Goal: Task Accomplishment & Management: Manage account settings

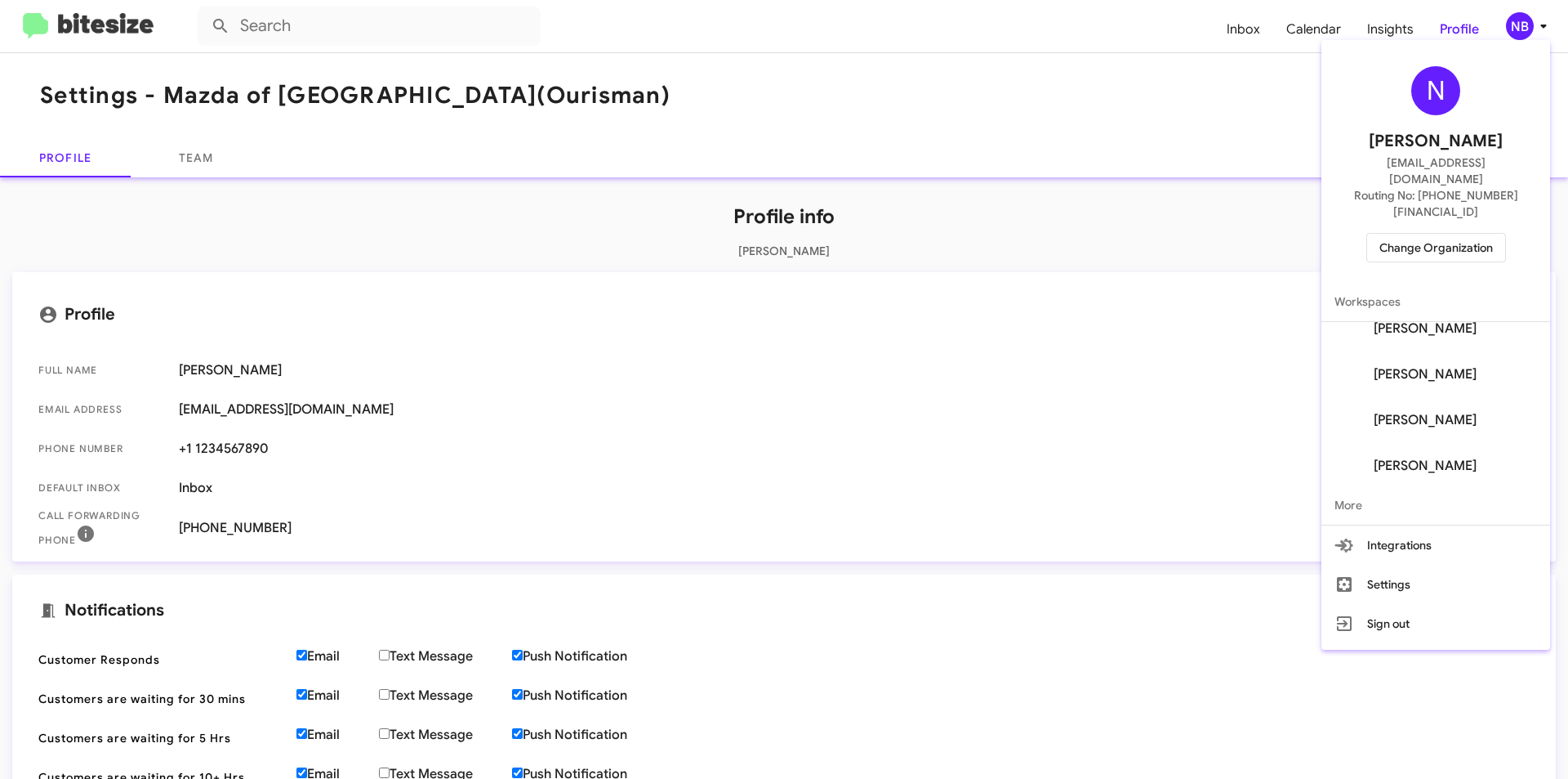
scroll to position [249, 0]
click at [1433, 565] on button "Settings" at bounding box center [1435, 584] width 228 height 39
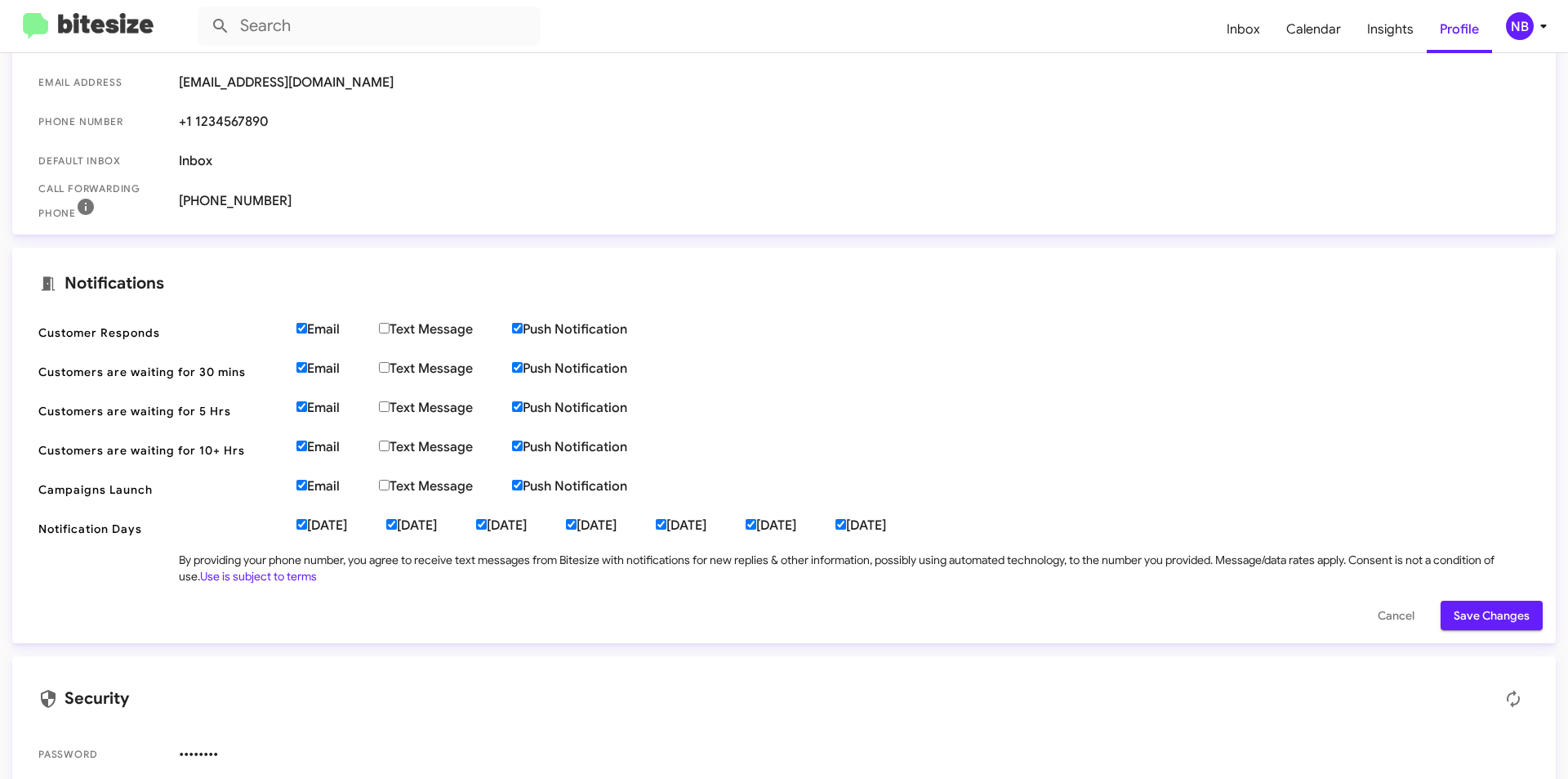
scroll to position [348, 0]
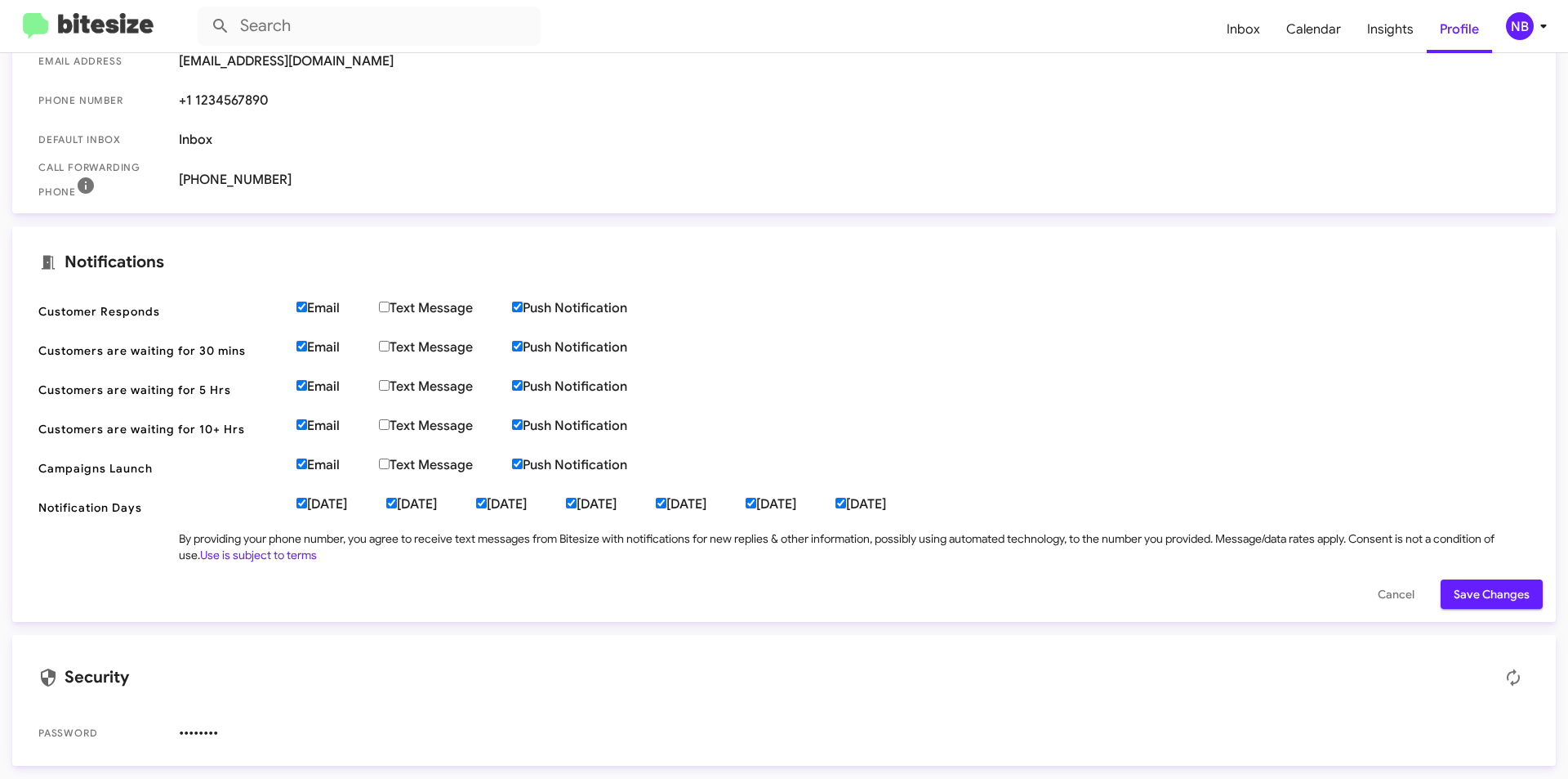
click at [308, 305] on label "Email" at bounding box center [338, 308] width 83 height 17
click at [307, 305] on input "Email" at bounding box center [302, 306] width 11 height 11
checkbox input "false"
click at [304, 347] on input "Email" at bounding box center [302, 346] width 11 height 11
checkbox input "false"
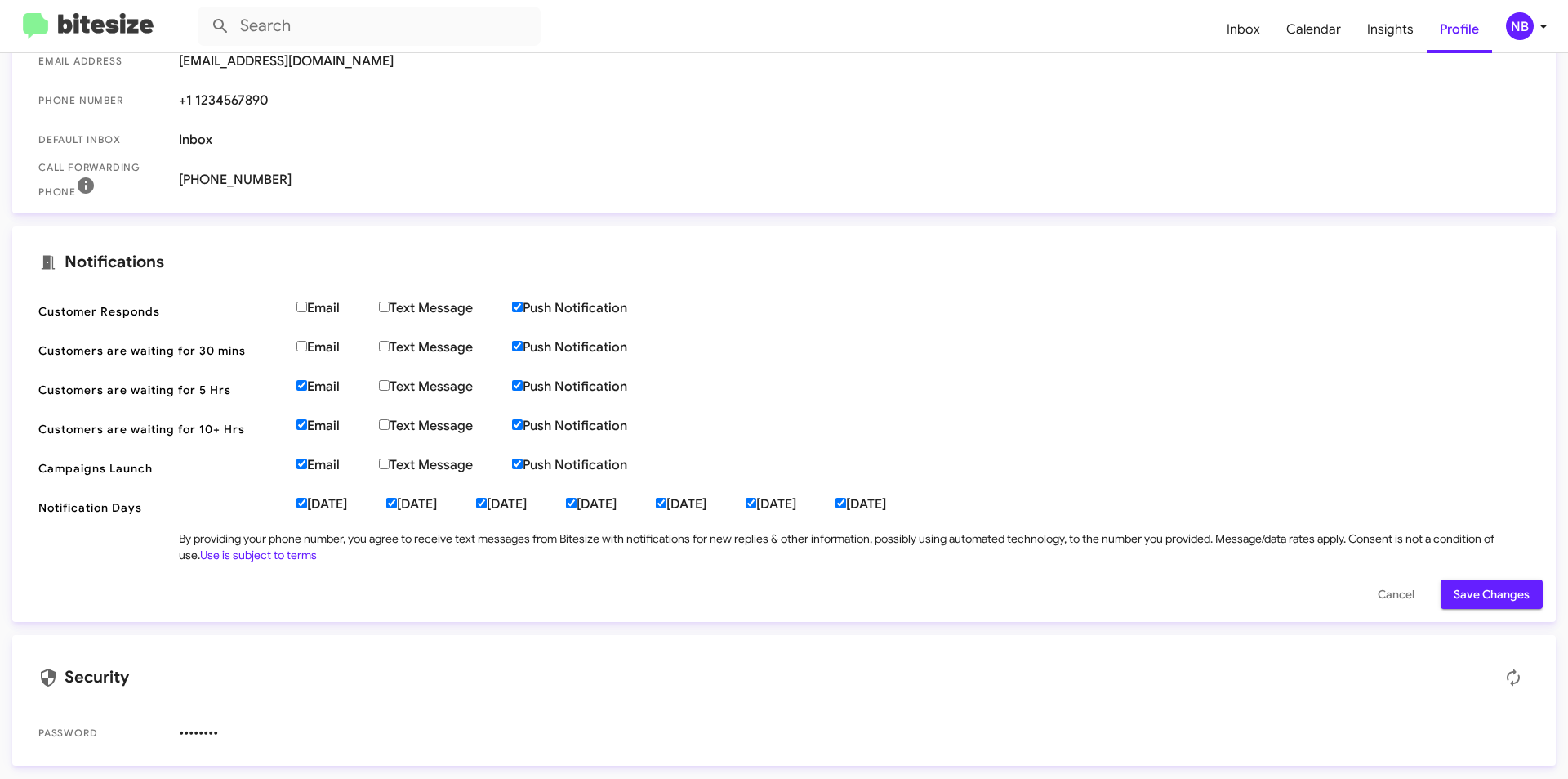
click at [299, 389] on input "Email" at bounding box center [302, 385] width 11 height 11
checkbox input "false"
drag, startPoint x: 306, startPoint y: 425, endPoint x: 301, endPoint y: 454, distance: 29.4
click at [305, 425] on input "Email" at bounding box center [302, 424] width 11 height 11
checkbox input "false"
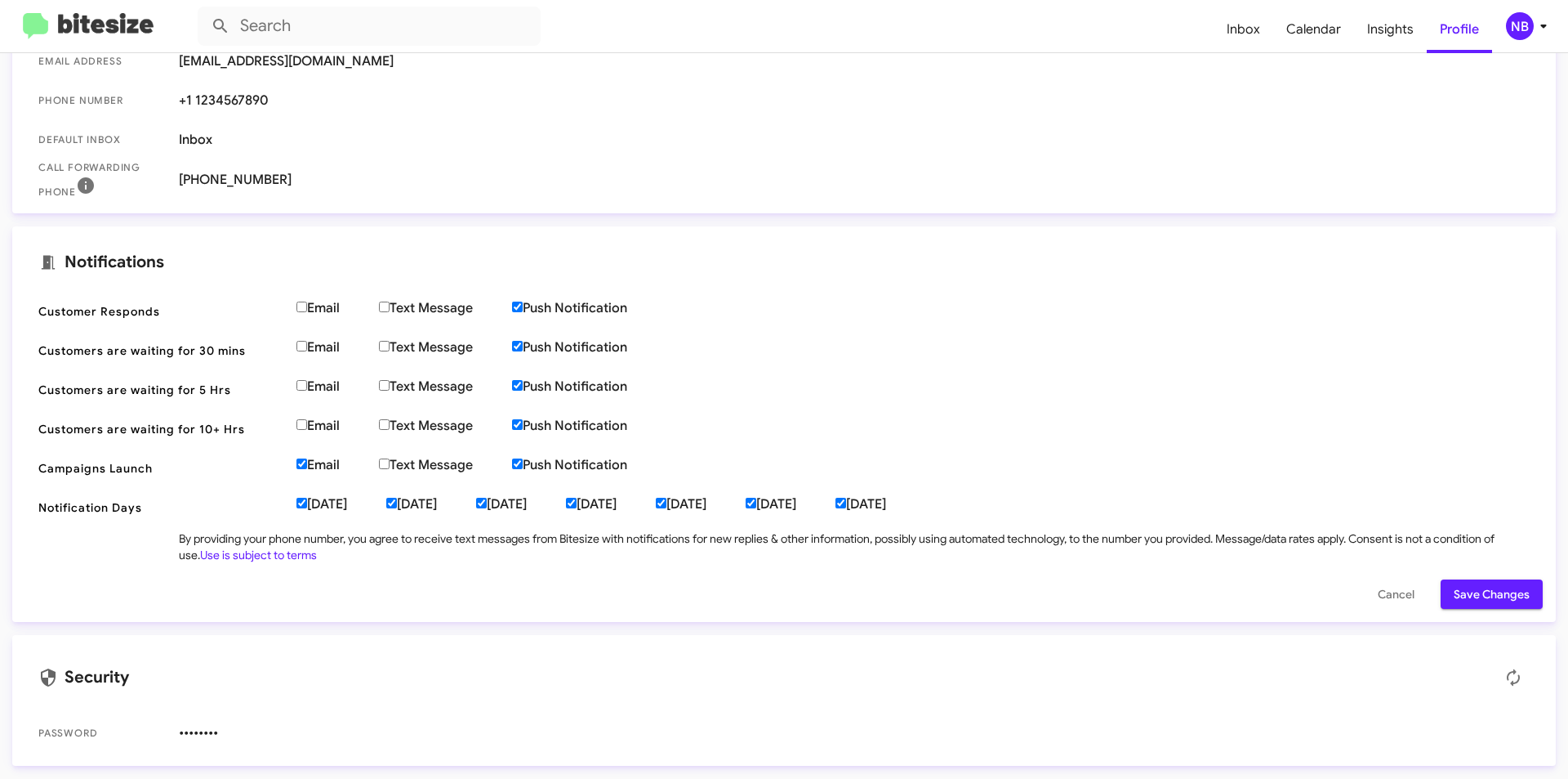
click at [302, 461] on input "Email" at bounding box center [302, 464] width 11 height 11
checkbox input "false"
click at [529, 461] on label "Push Notification" at bounding box center [589, 465] width 155 height 17
click at [523, 461] on input "Push Notification" at bounding box center [517, 464] width 11 height 11
checkbox input "false"
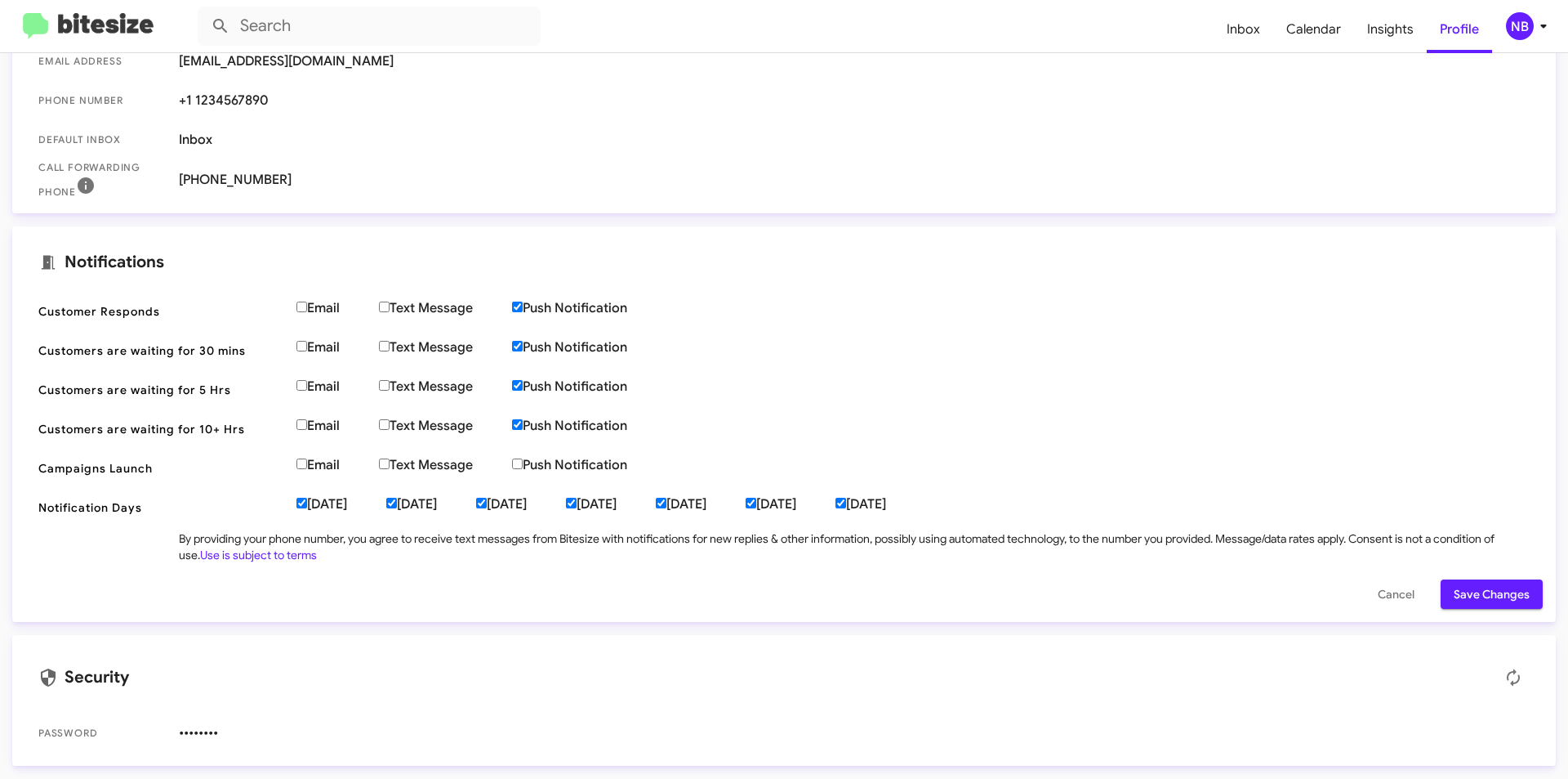
drag, startPoint x: 529, startPoint y: 423, endPoint x: 524, endPoint y: 381, distance: 42.3
click at [529, 423] on label "Push Notification" at bounding box center [589, 426] width 155 height 17
click at [523, 423] on input "Push Notification" at bounding box center [517, 424] width 11 height 11
checkbox input "false"
click at [523, 373] on span "Customers are waiting for 5 Hrs Email Text Message Push Notification" at bounding box center [784, 389] width 1518 height 39
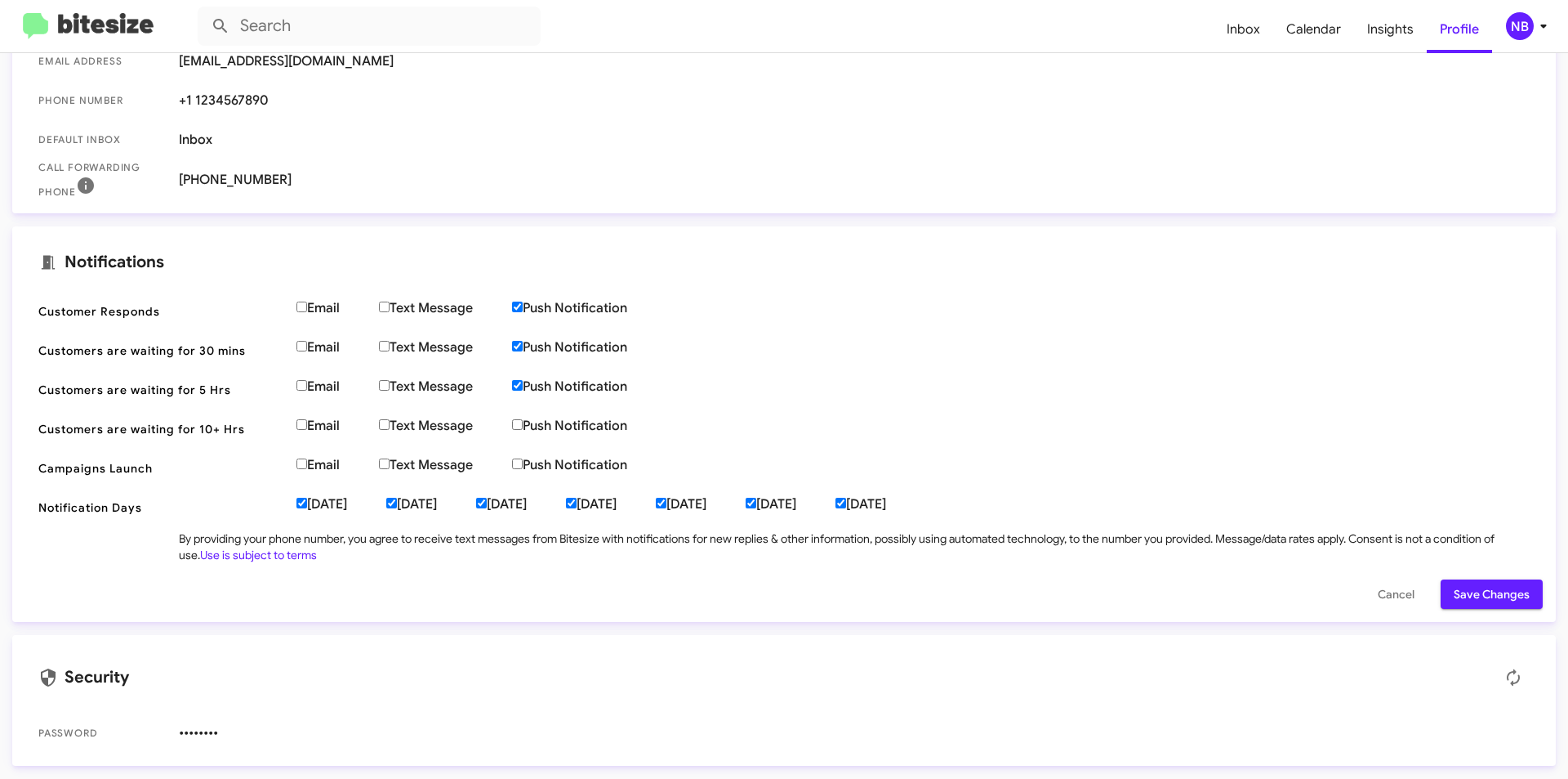
click at [523, 348] on input "Push Notification" at bounding box center [517, 346] width 11 height 11
checkbox input "false"
click at [521, 300] on label "Push Notification" at bounding box center [589, 308] width 155 height 17
click at [521, 301] on input "Push Notification" at bounding box center [517, 306] width 11 height 11
checkbox input "false"
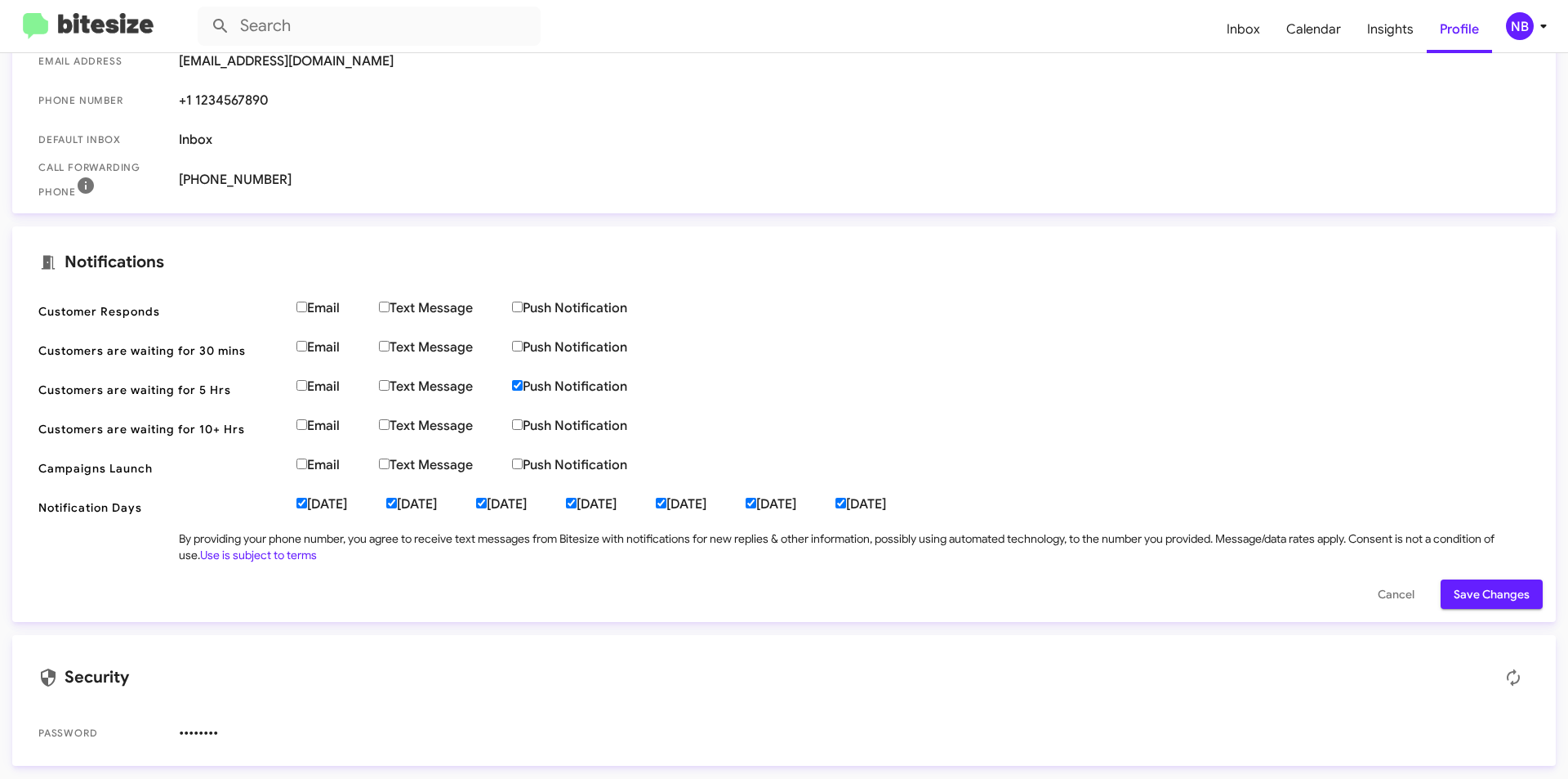
click at [519, 382] on input "Push Notification" at bounding box center [517, 385] width 11 height 11
checkbox input "false"
drag, startPoint x: 408, startPoint y: 500, endPoint x: 399, endPoint y: 500, distance: 9.0
click at [397, 500] on input "[DATE]" at bounding box center [391, 503] width 11 height 11
checkbox input "false"
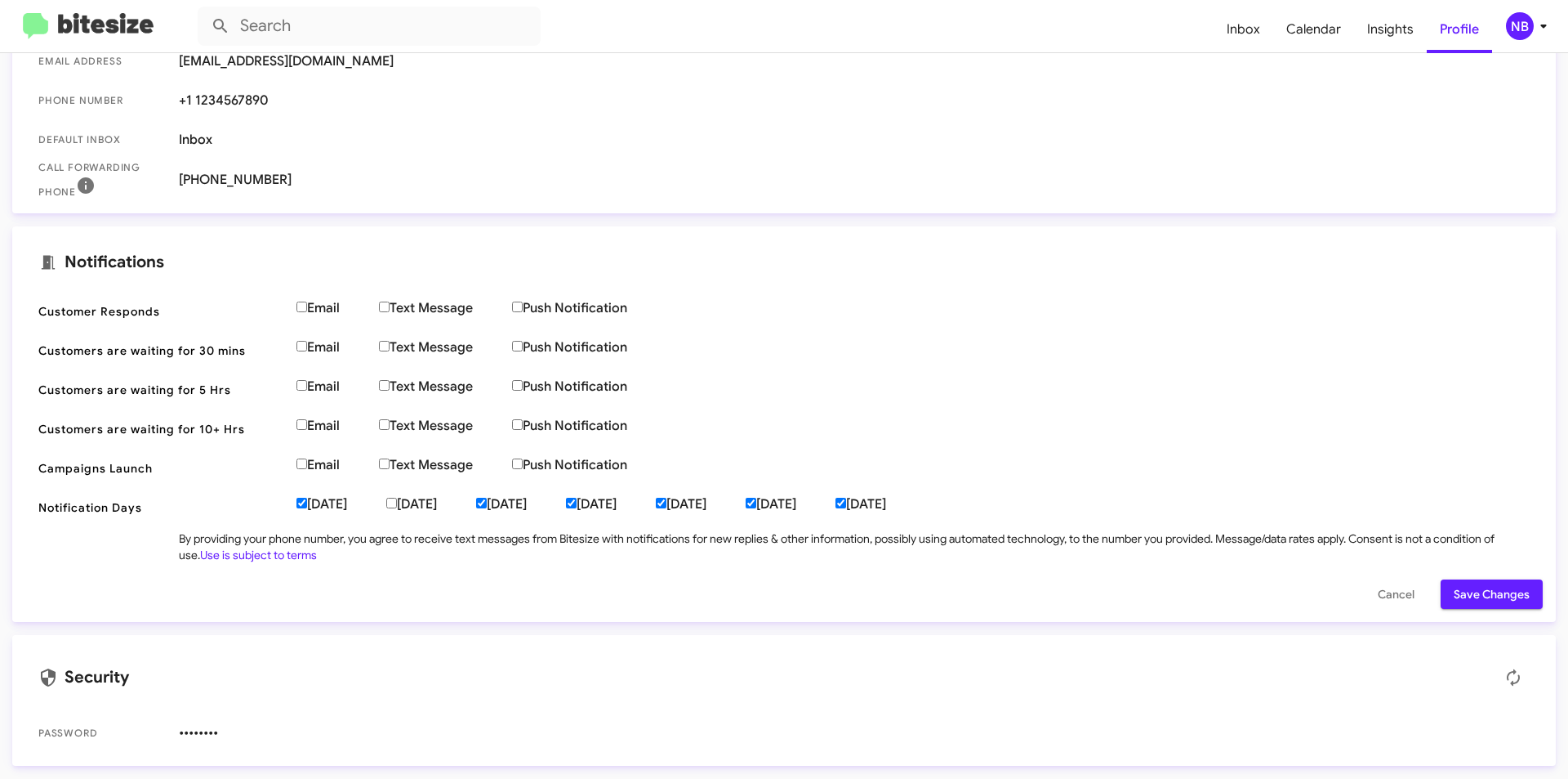
click at [315, 502] on label "[DATE]" at bounding box center [341, 505] width 89 height 17
click at [307, 502] on input "[DATE]" at bounding box center [302, 503] width 11 height 11
checkbox input "false"
click at [562, 501] on label "[DATE]" at bounding box center [520, 505] width 89 height 17
click at [487, 501] on input "[DATE]" at bounding box center [481, 503] width 11 height 11
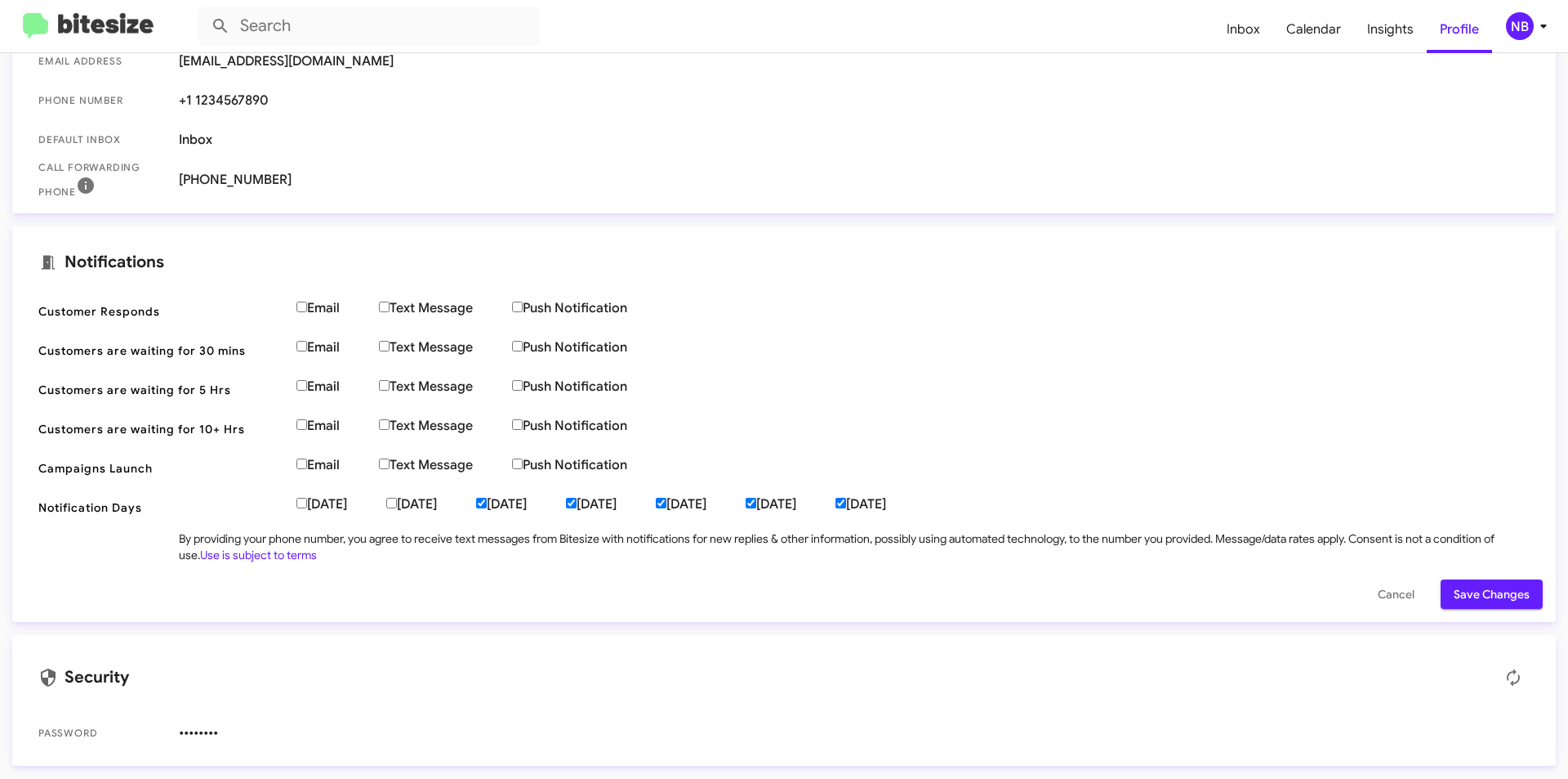
checkbox input "false"
click at [667, 490] on span "Notification Days [DATE] [DATE] [DATE] [DATE] [DATE] [DATE] [DATE]" at bounding box center [784, 507] width 1518 height 39
click at [656, 503] on label "[DATE]" at bounding box center [610, 505] width 89 height 17
click at [577, 503] on input "[DATE]" at bounding box center [571, 503] width 11 height 11
checkbox input "false"
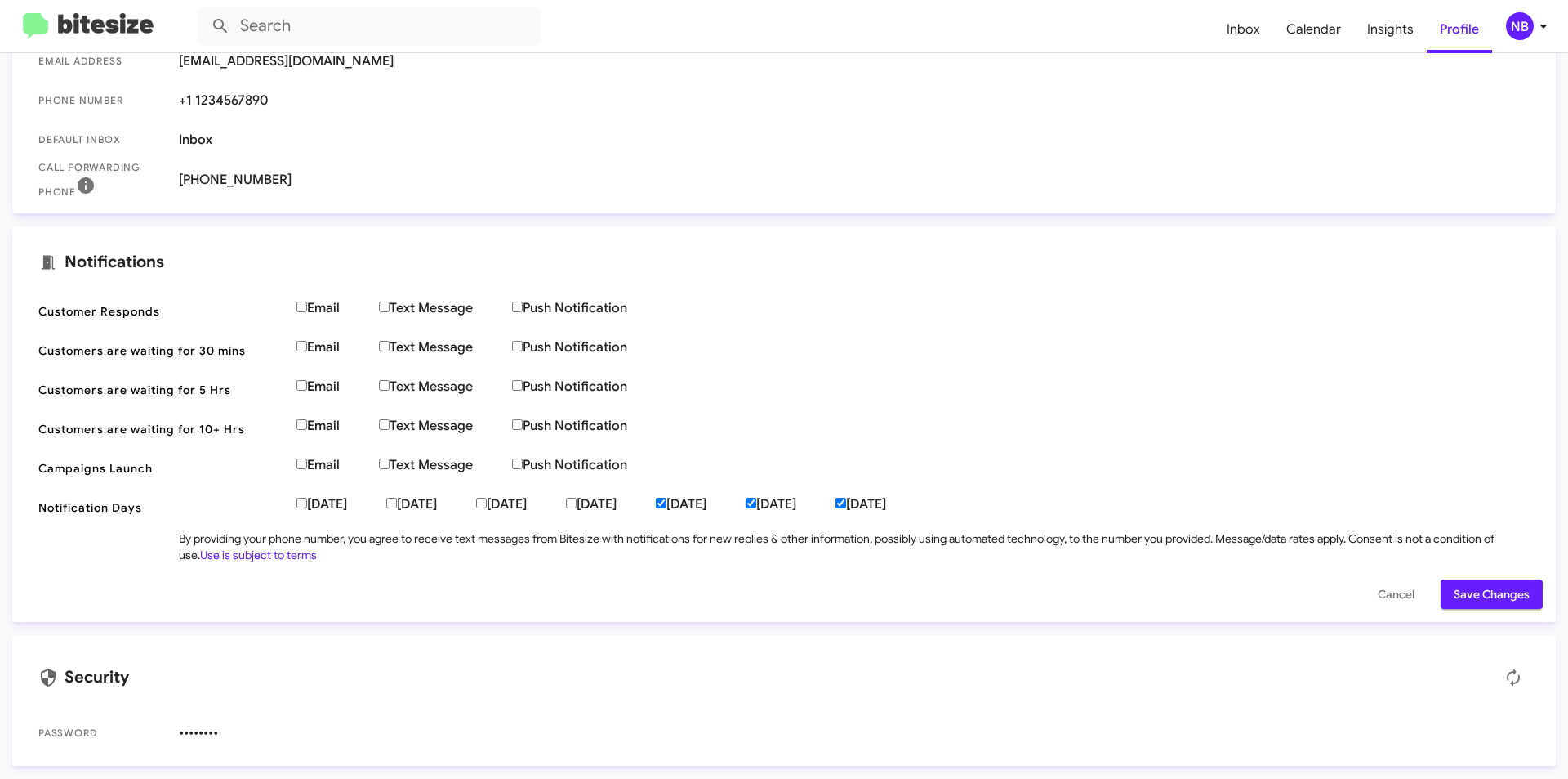
click at [744, 501] on label "[DATE]" at bounding box center [700, 505] width 89 height 17
click at [667, 501] on input "[DATE]" at bounding box center [661, 503] width 11 height 11
checkbox input "false"
drag, startPoint x: 854, startPoint y: 502, endPoint x: 862, endPoint y: 502, distance: 8.0
click at [835, 502] on label "[DATE]" at bounding box center [790, 505] width 89 height 17
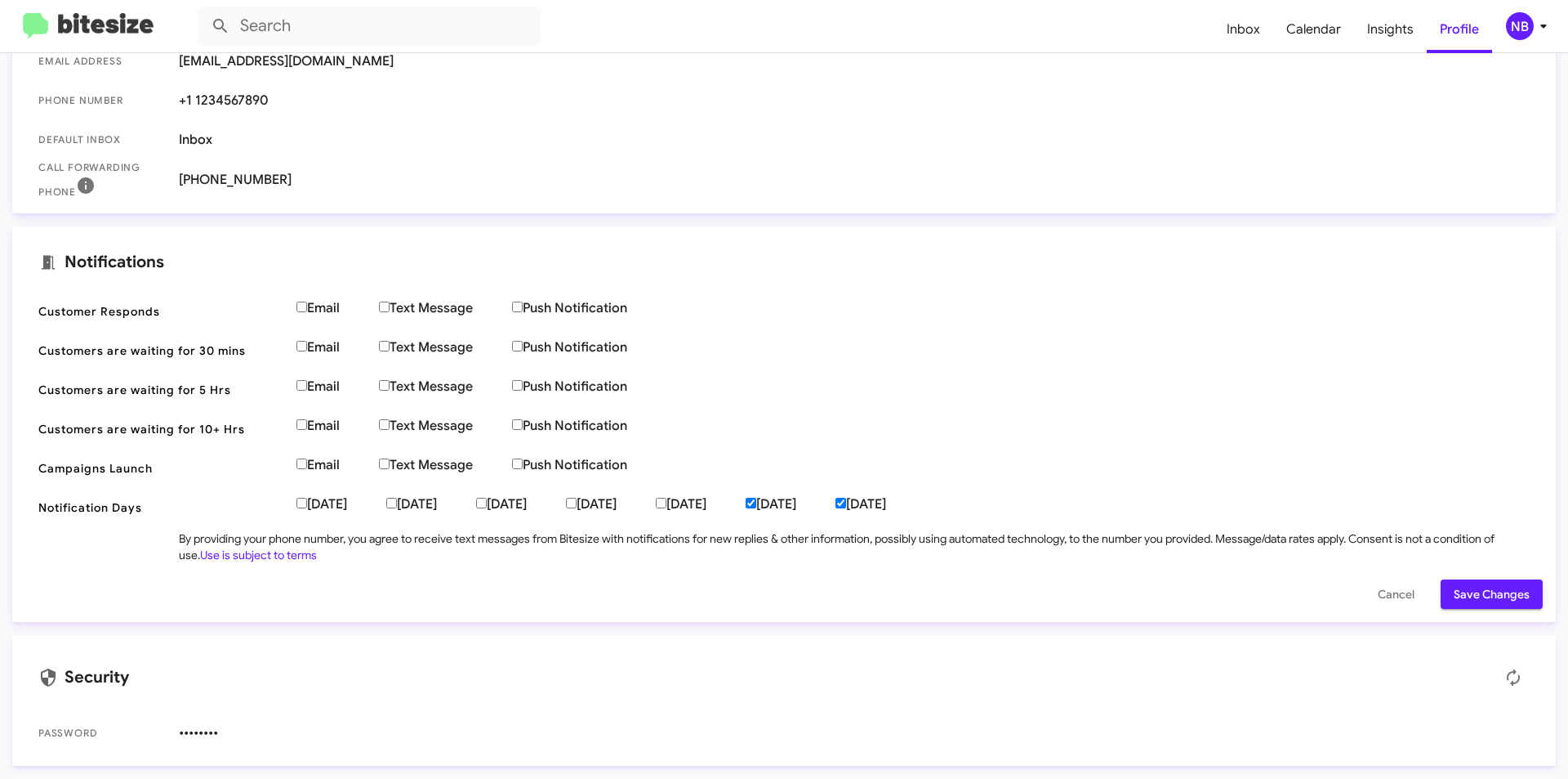
click at [926, 507] on label "[DATE]" at bounding box center [880, 505] width 89 height 17
click at [846, 507] on input "[DATE]" at bounding box center [840, 503] width 11 height 11
checkbox input "false"
click at [835, 510] on label "[DATE]" at bounding box center [790, 505] width 89 height 17
click at [756, 509] on input "[DATE]" at bounding box center [751, 503] width 11 height 11
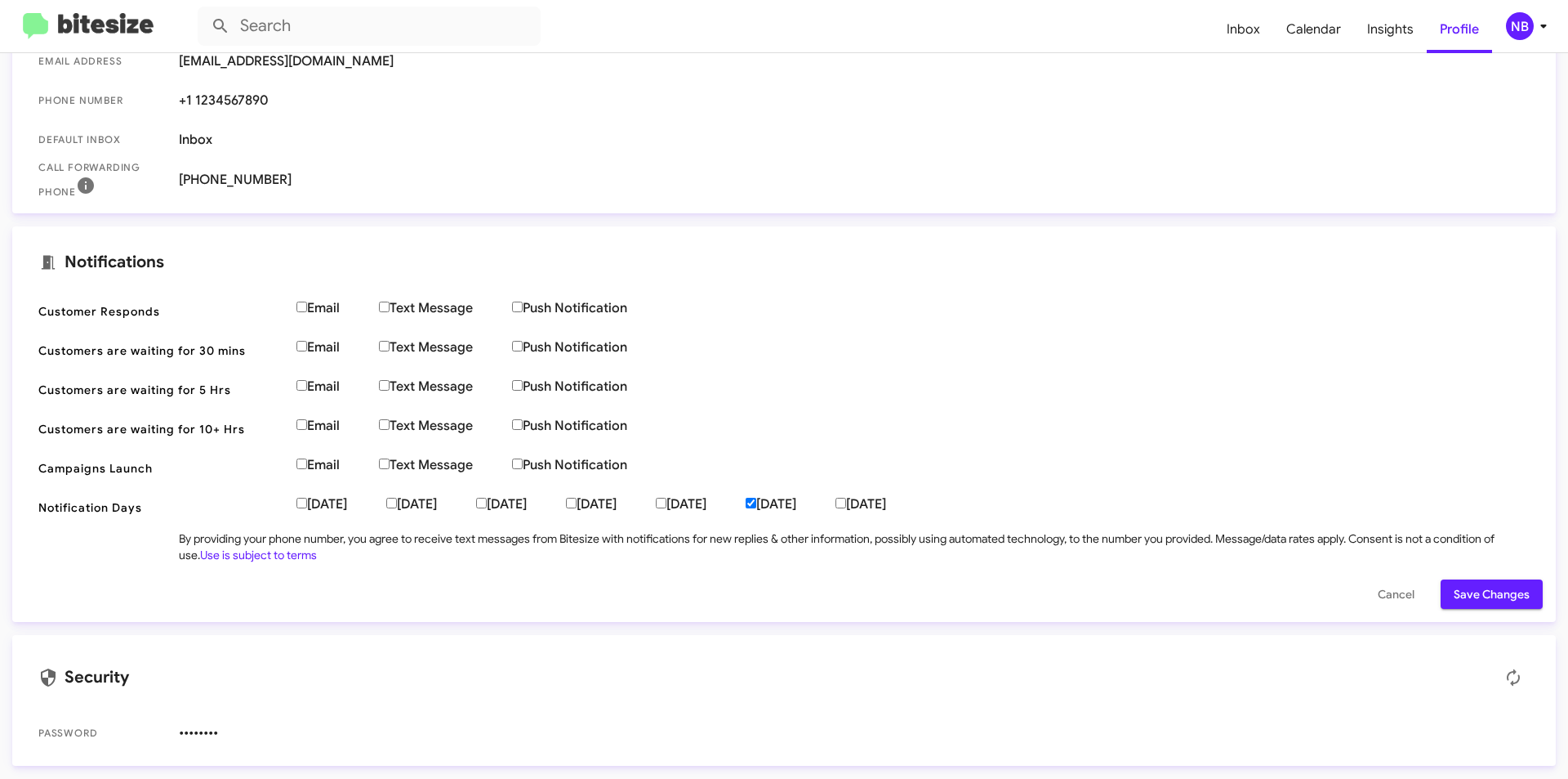
checkbox input "false"
click at [1507, 603] on mat-card "Notifications Customer Responds Email Text Message Push Notification Customers …" at bounding box center [784, 424] width 1544 height 396
click at [1509, 589] on span "Save Changes" at bounding box center [1492, 593] width 76 height 29
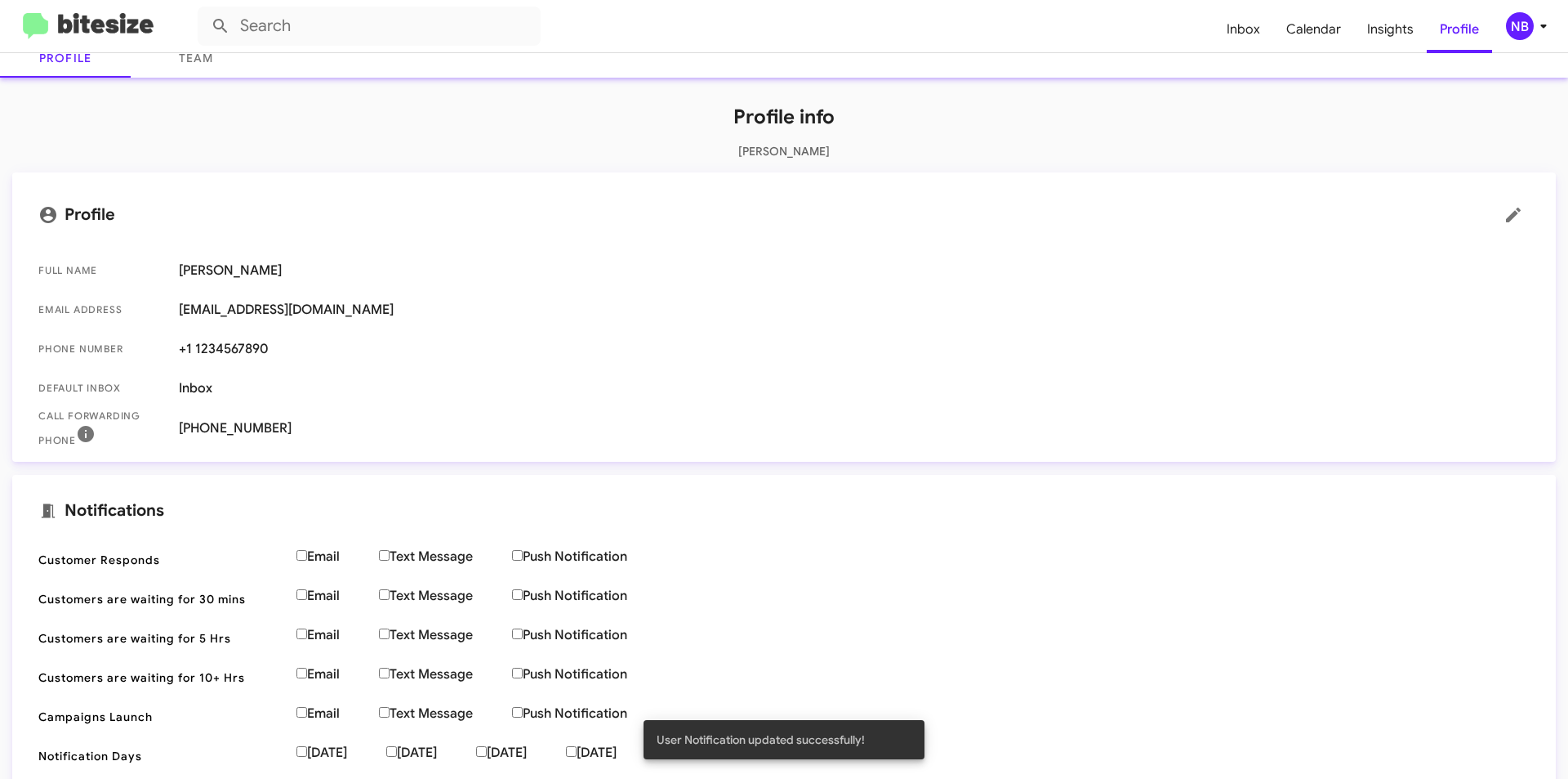
scroll to position [0, 0]
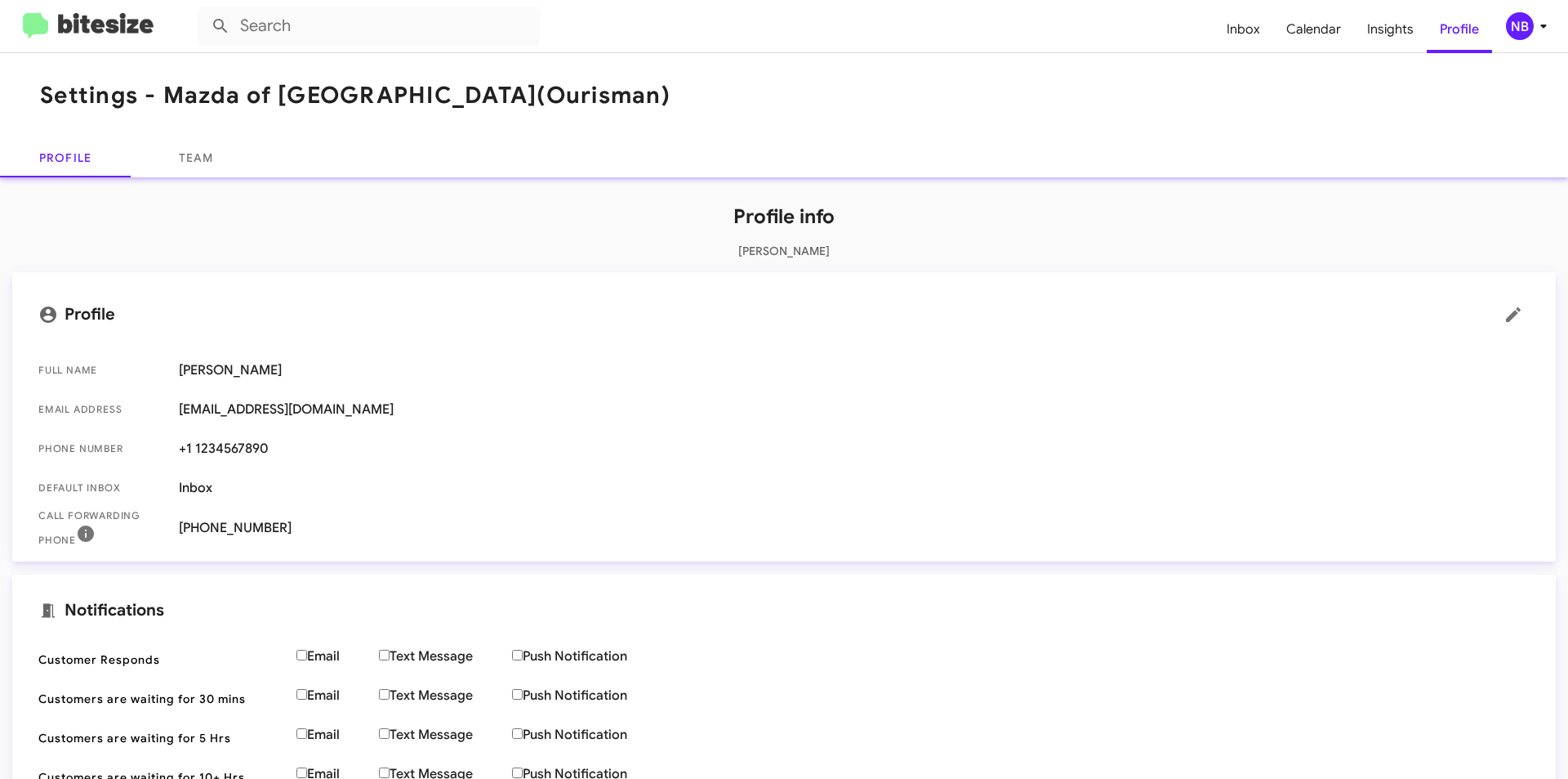
click at [68, 20] on img at bounding box center [88, 27] width 130 height 27
